Goal: Navigation & Orientation: Find specific page/section

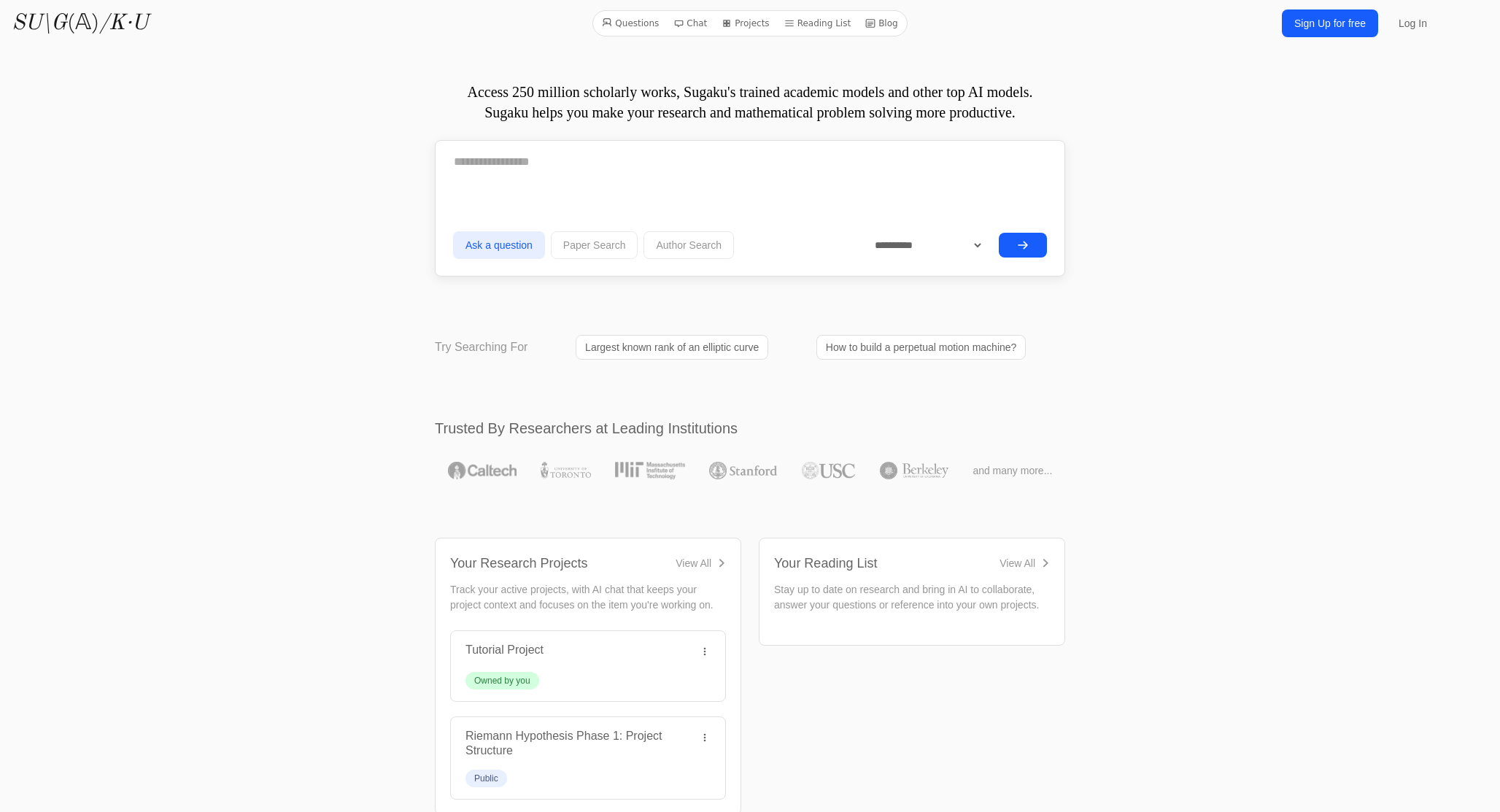
click at [885, 23] on link "Blog" at bounding box center [881, 23] width 45 height 19
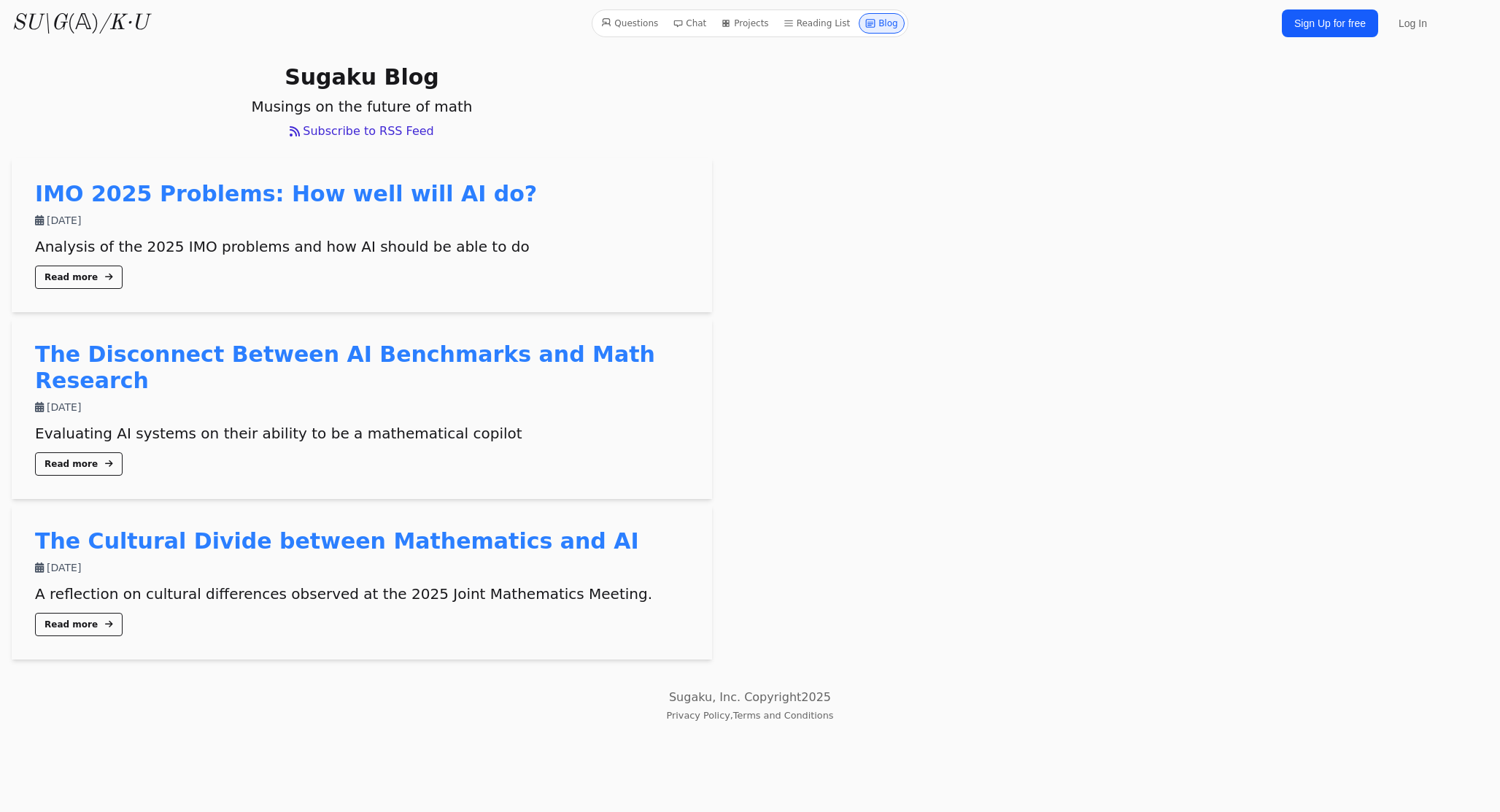
click at [274, 528] on link "The Cultural Divide between Mathematics and AI" at bounding box center [336, 541] width 604 height 26
click at [279, 348] on link "The Disconnect Between AI Benchmarks and Math Research" at bounding box center [345, 367] width 620 height 52
click at [264, 193] on link "IMO 2025 Problems: How well will AI do?" at bounding box center [286, 194] width 502 height 26
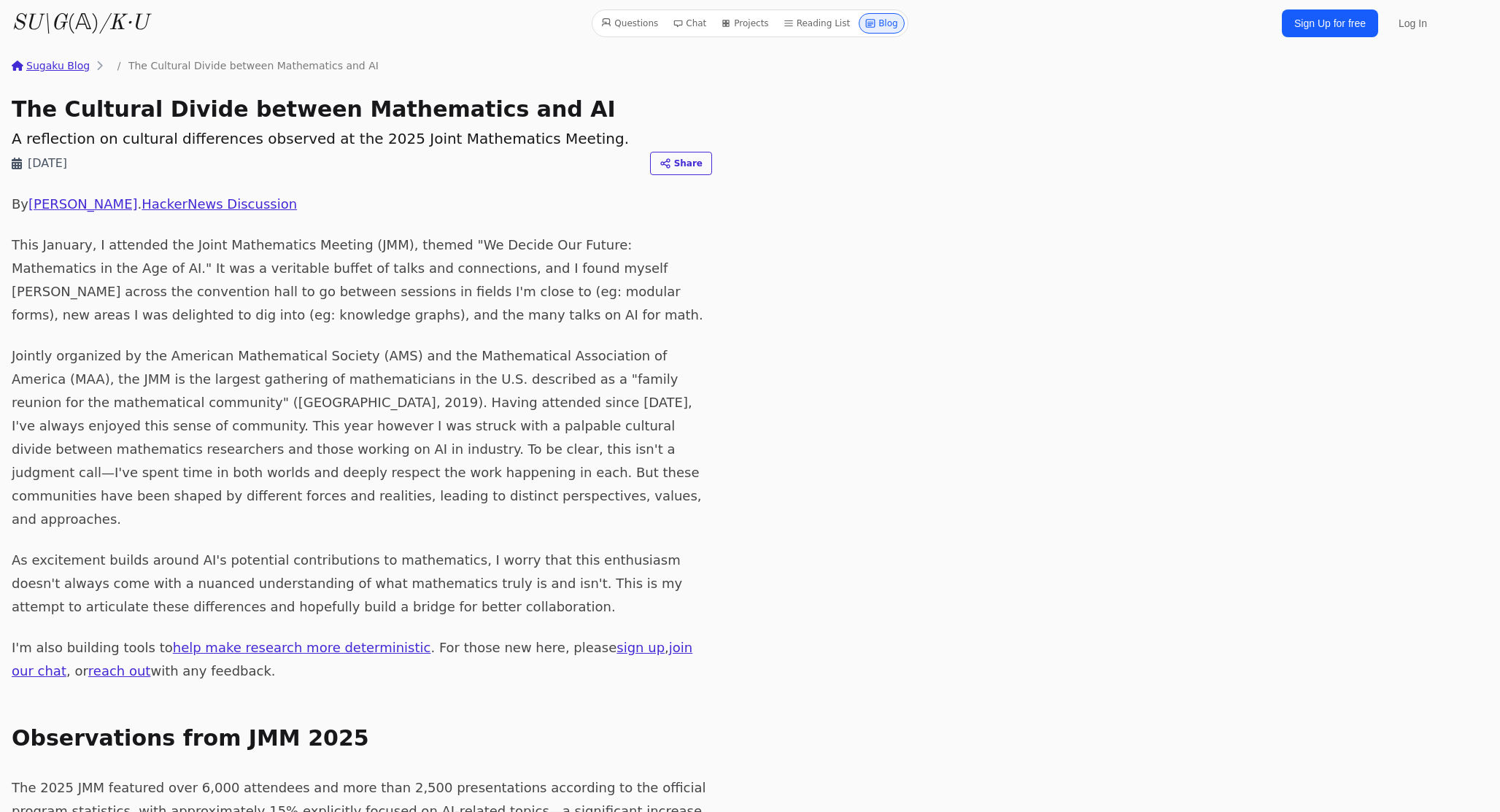
click at [1413, 26] on link "Log In" at bounding box center [1413, 23] width 46 height 27
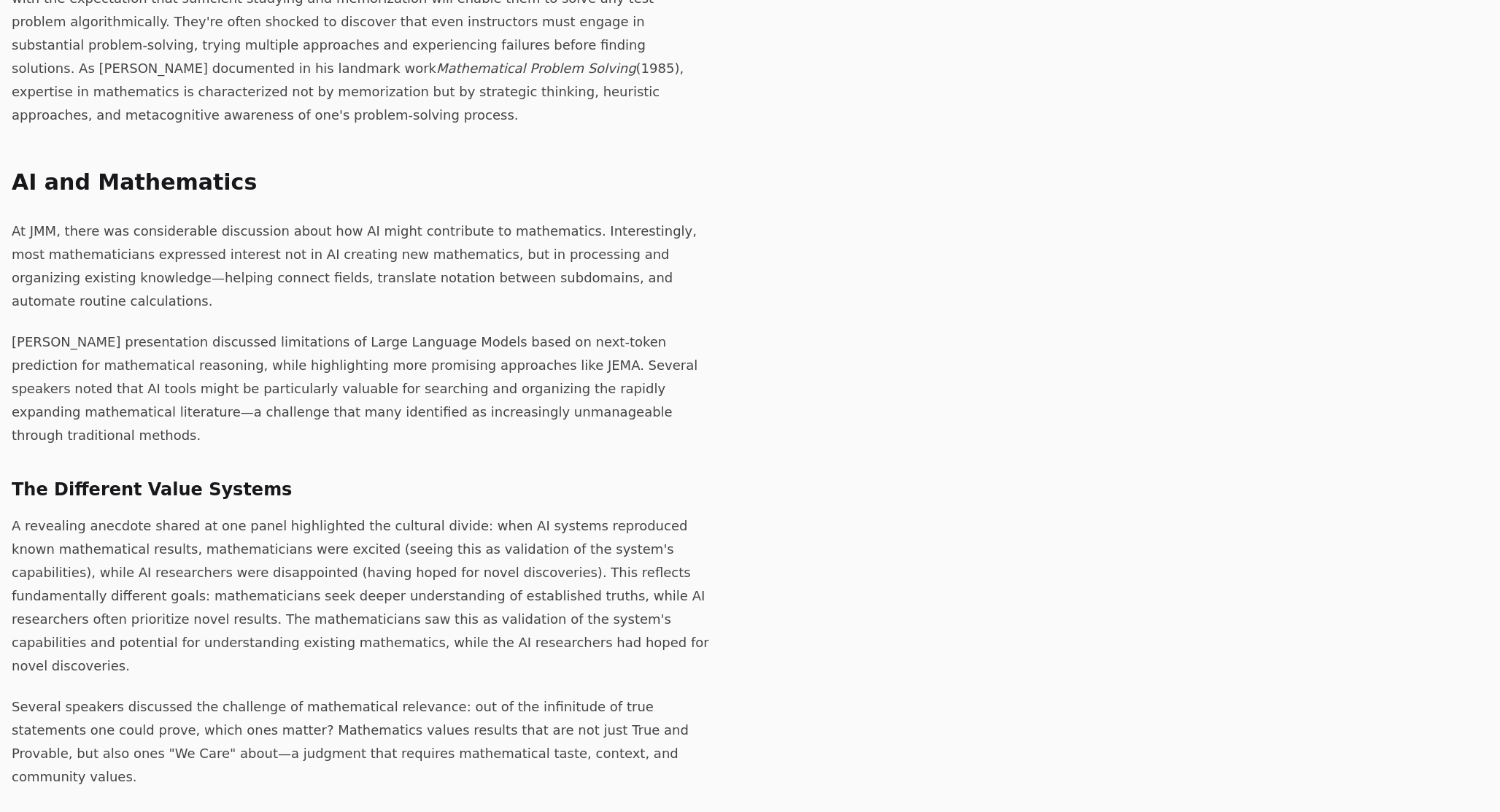
scroll to position [4775, 0]
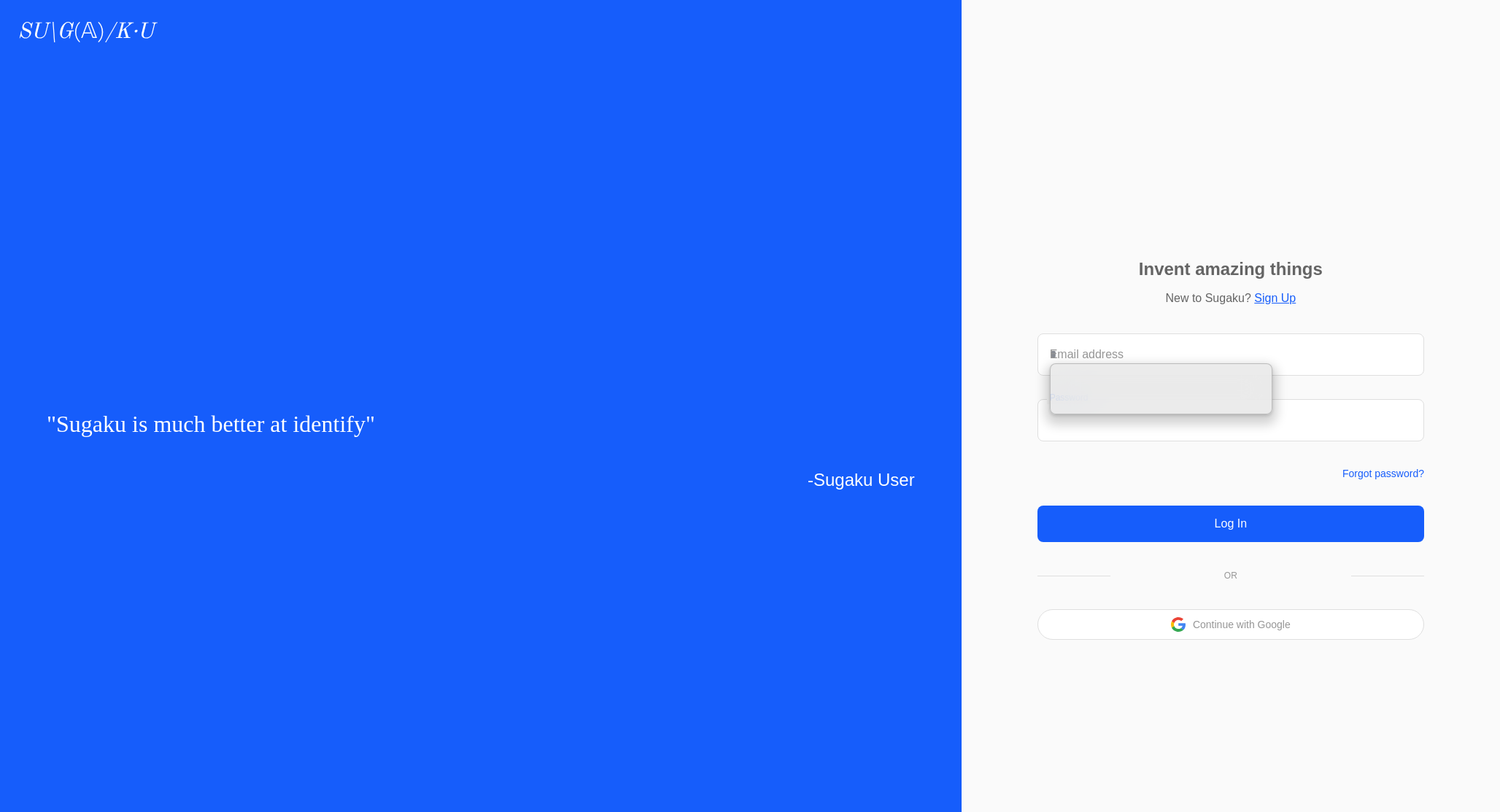
click at [998, 483] on div "Invent amazing things New to Sugaku? Sign Up Email address Password Forgot pass…" at bounding box center [1230, 450] width 539 height 724
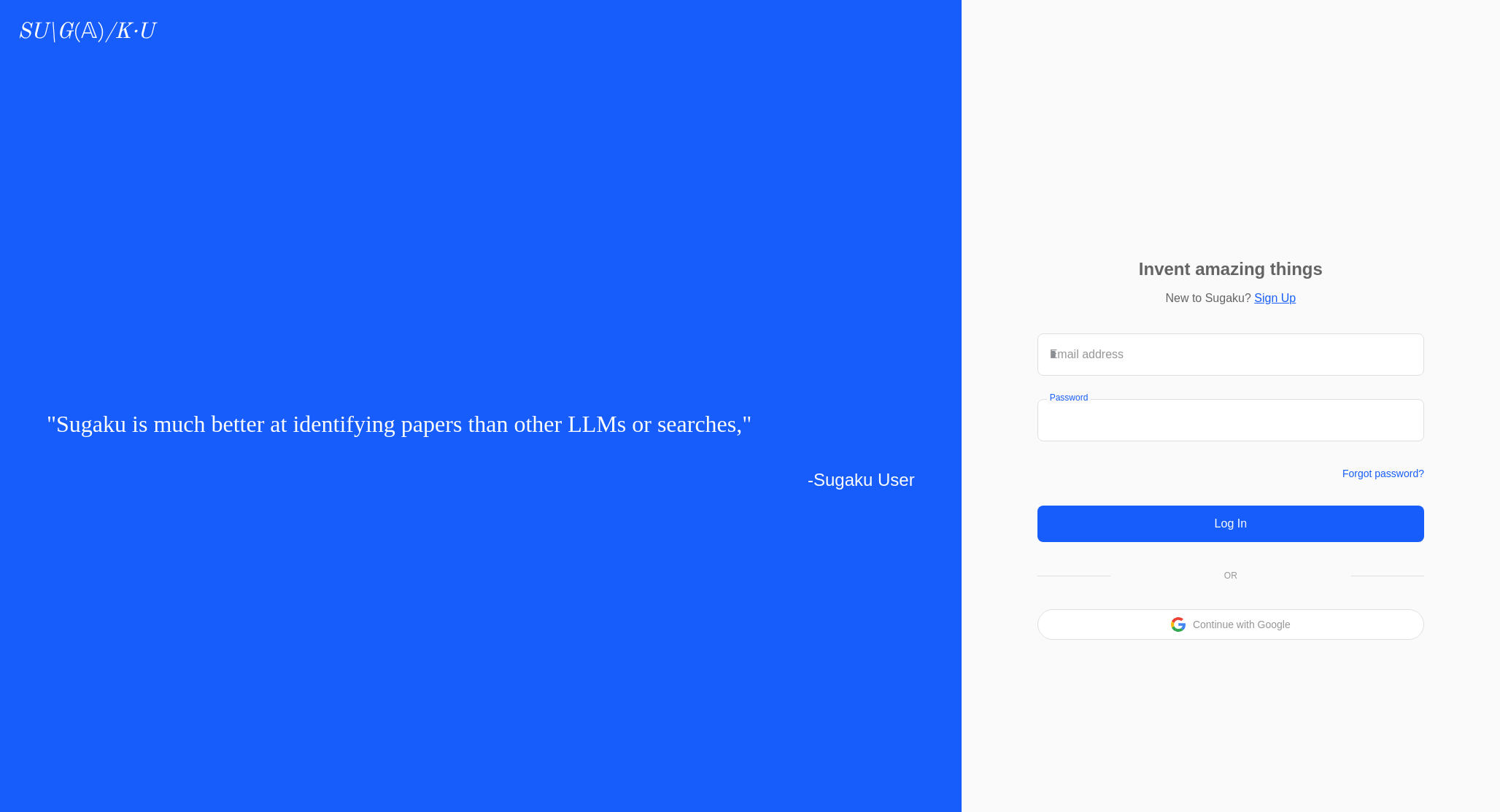
click at [1223, 627] on p "Continue with Google" at bounding box center [1242, 624] width 98 height 10
click at [1234, 620] on p "Continue with Google" at bounding box center [1242, 624] width 98 height 10
